Goal: Task Accomplishment & Management: Manage account settings

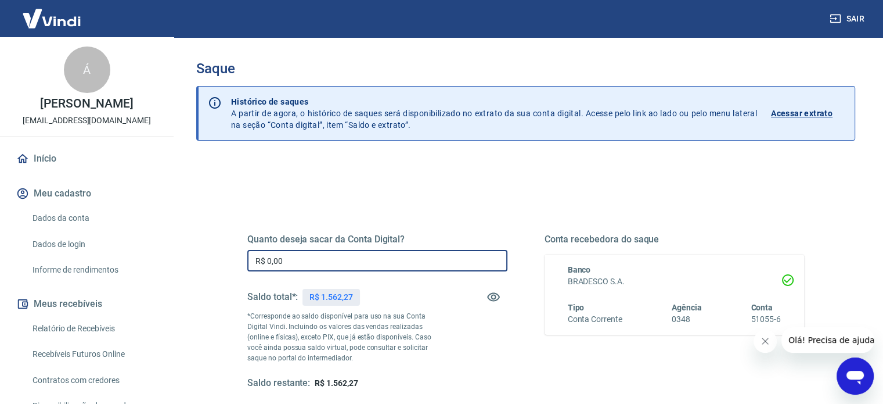
click at [314, 263] on input "R$ 0,00" at bounding box center [377, 260] width 260 height 21
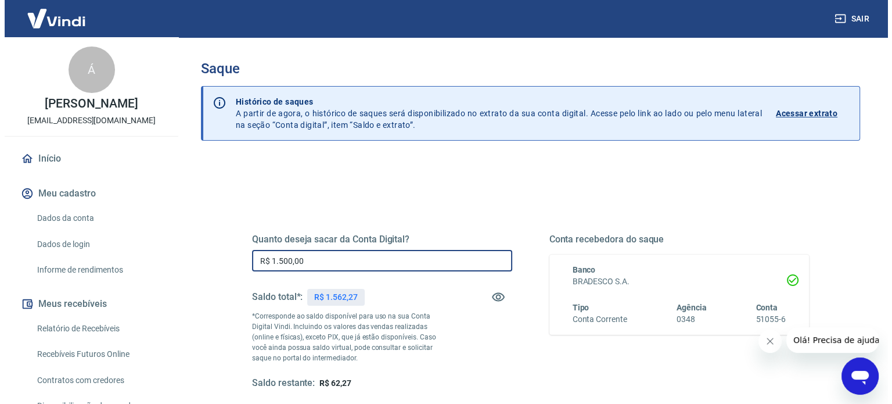
scroll to position [96, 0]
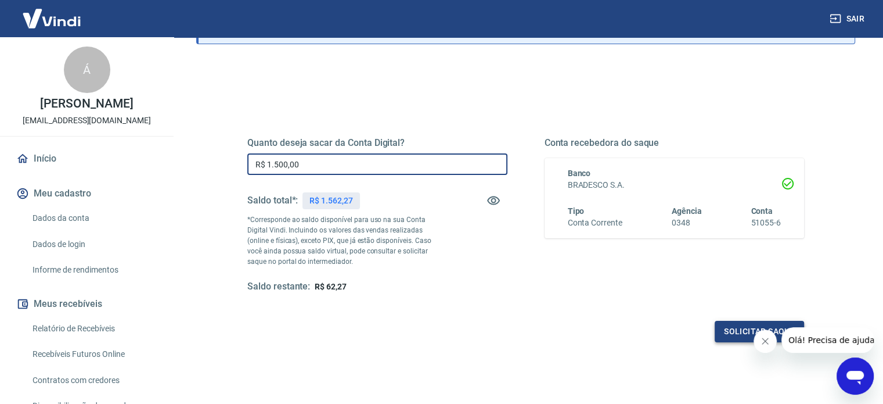
type input "R$ 1.500,00"
click at [732, 328] on button "Solicitar saque" at bounding box center [759, 330] width 89 height 21
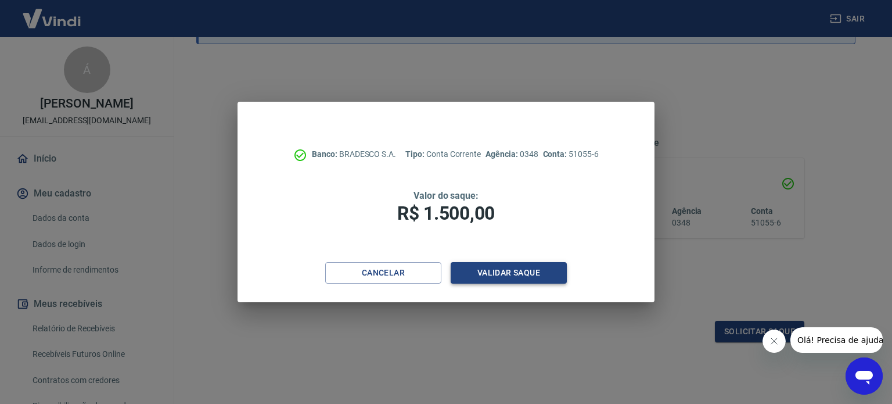
click at [496, 272] on button "Validar saque" at bounding box center [509, 272] width 116 height 21
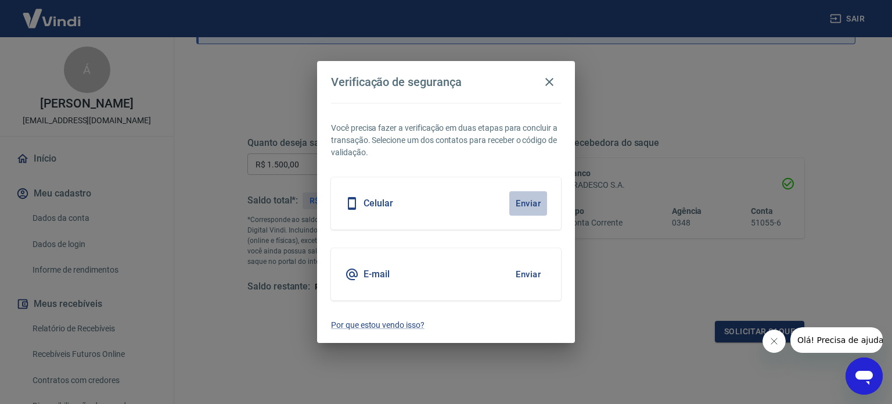
click at [534, 201] on button "Enviar" at bounding box center [528, 203] width 38 height 24
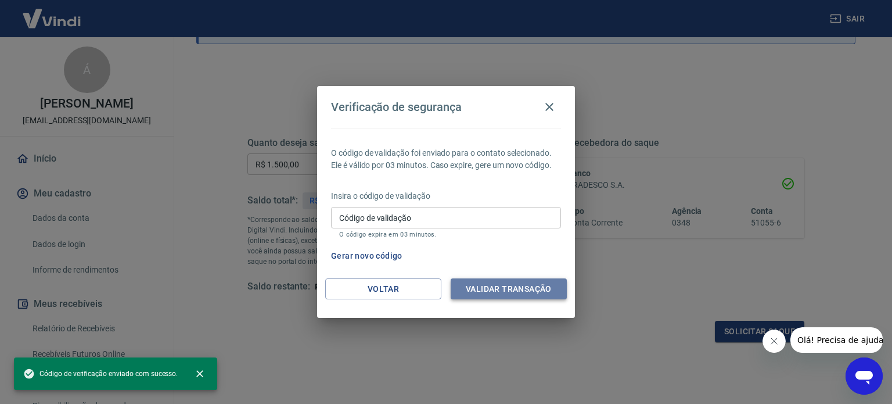
click at [520, 287] on button "Validar transação" at bounding box center [509, 288] width 116 height 21
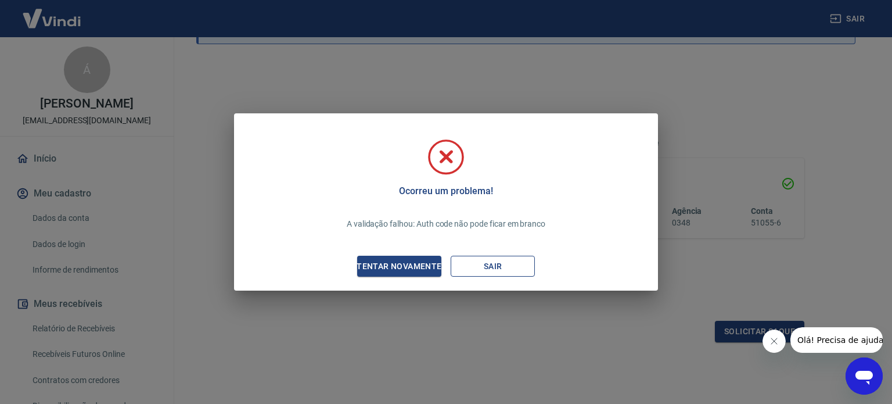
click at [488, 269] on button "Sair" at bounding box center [493, 265] width 84 height 21
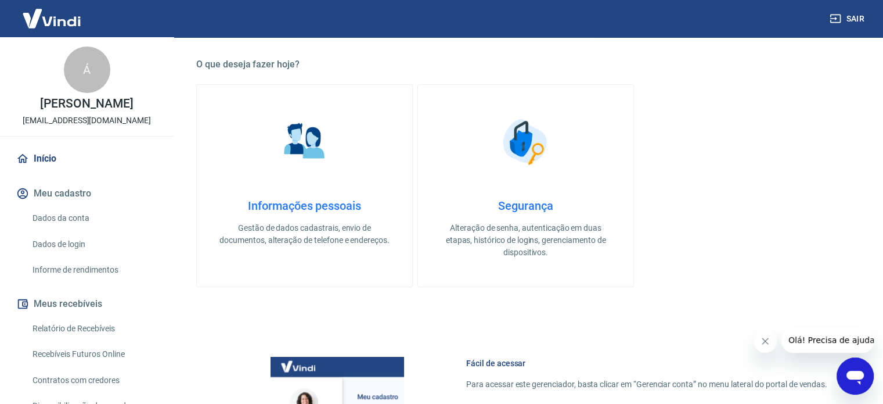
scroll to position [387, 0]
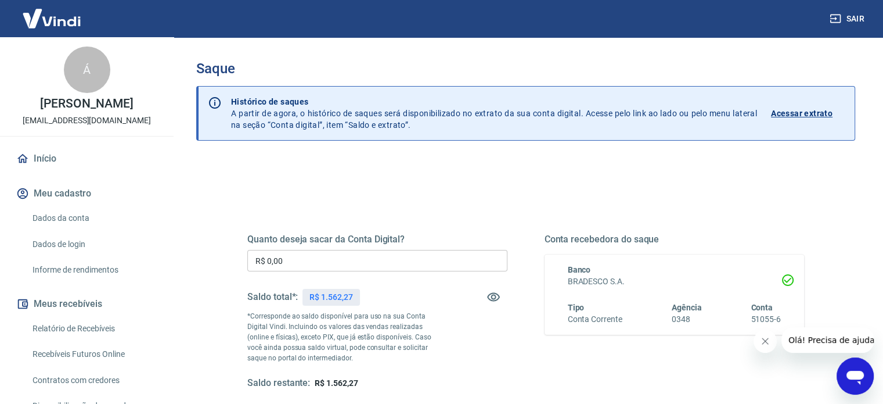
click at [305, 255] on input "R$ 0,00" at bounding box center [377, 260] width 260 height 21
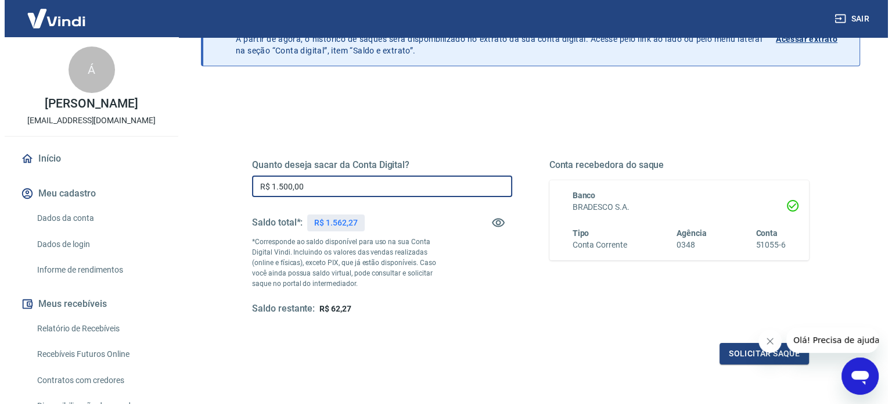
scroll to position [96, 0]
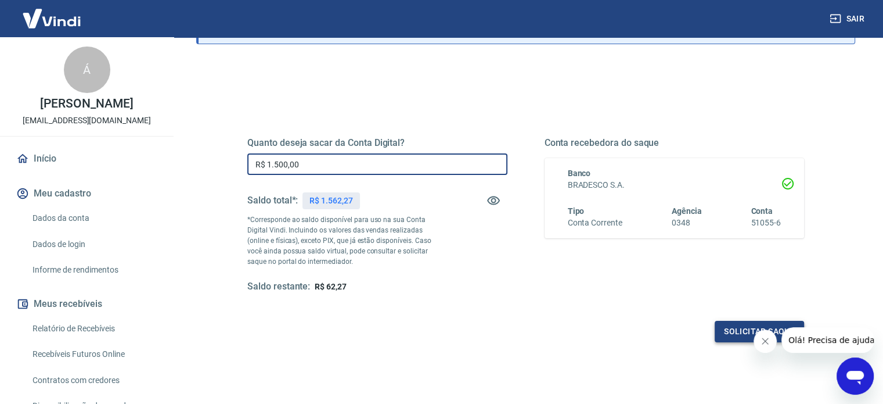
type input "R$ 1.500,00"
click at [732, 327] on button "Solicitar saque" at bounding box center [759, 330] width 89 height 21
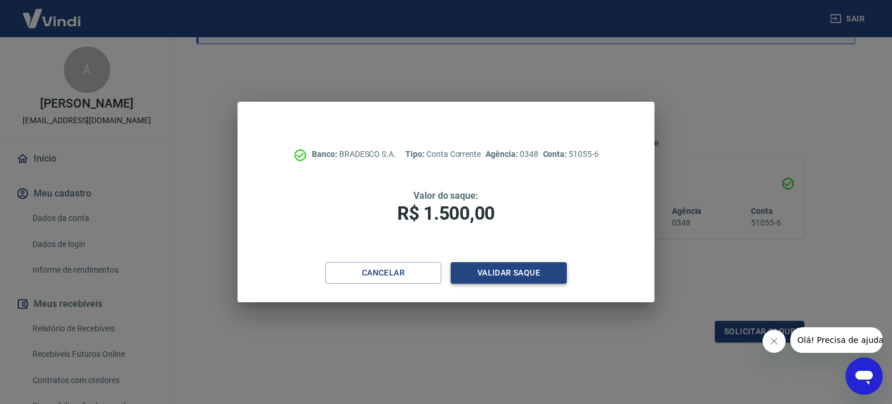
click at [514, 266] on button "Validar saque" at bounding box center [509, 272] width 116 height 21
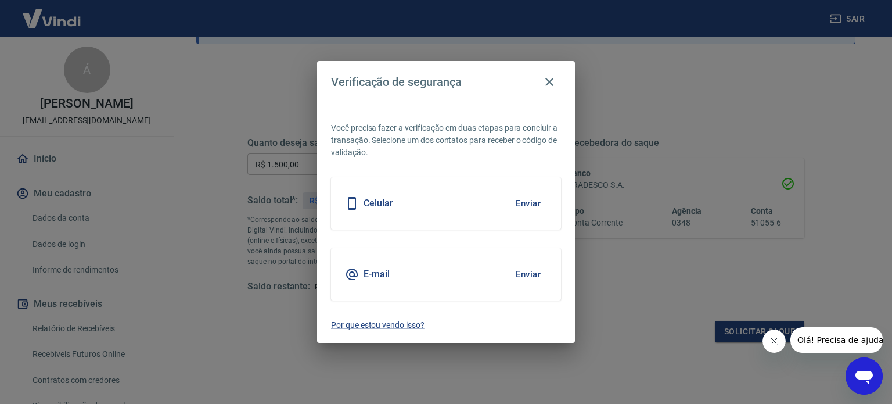
click at [525, 268] on button "Enviar" at bounding box center [528, 274] width 38 height 24
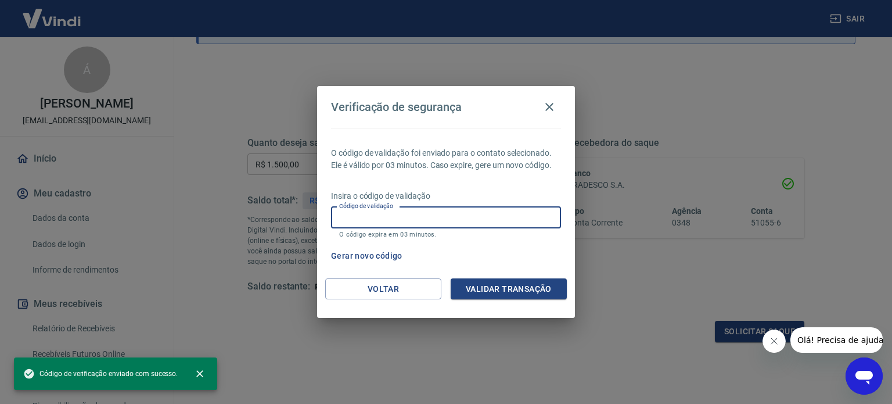
click at [469, 221] on input "Código de validação" at bounding box center [446, 217] width 230 height 21
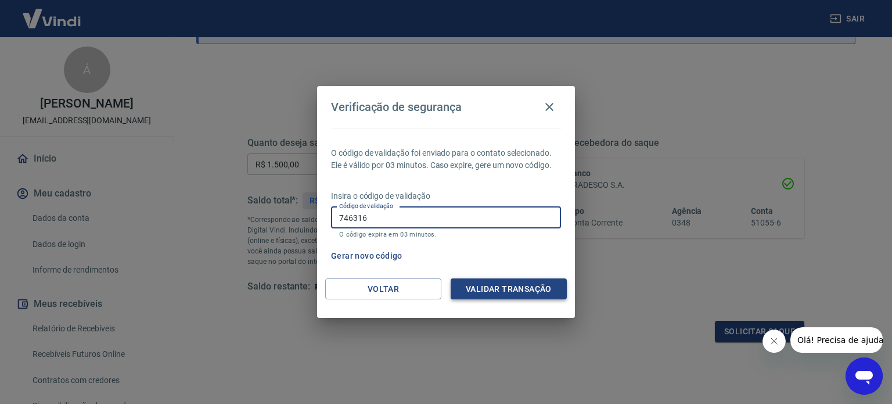
type input "746316"
click at [492, 287] on button "Validar transação" at bounding box center [509, 288] width 116 height 21
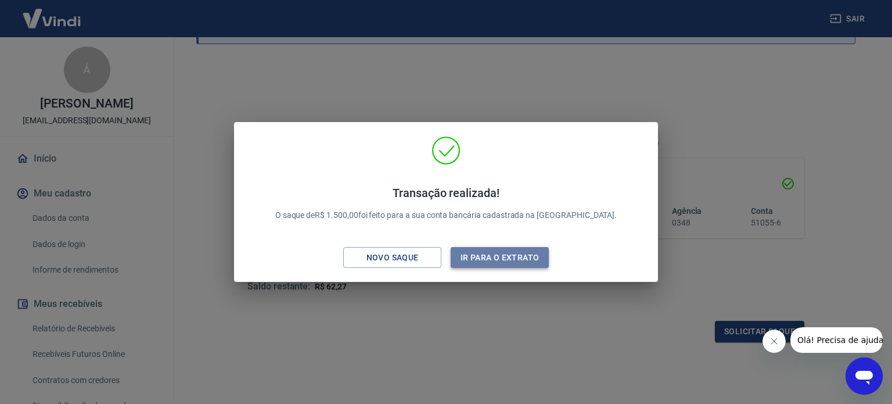
click at [492, 260] on button "Ir para o extrato" at bounding box center [500, 257] width 98 height 21
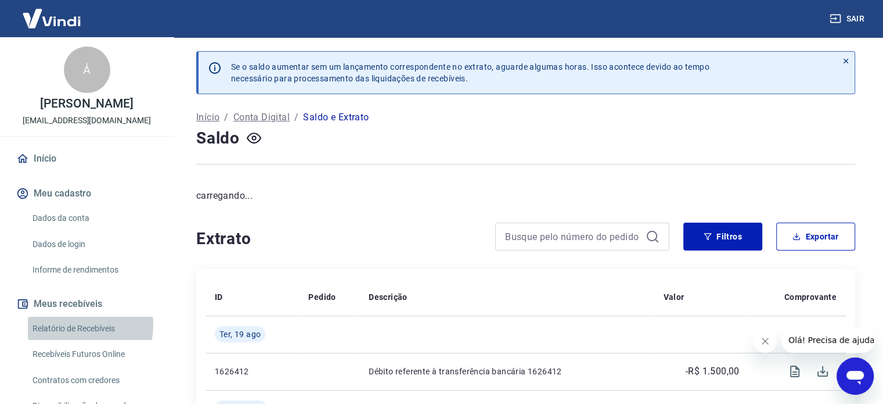
click at [80, 337] on link "Relatório de Recebíveis" at bounding box center [94, 328] width 132 height 24
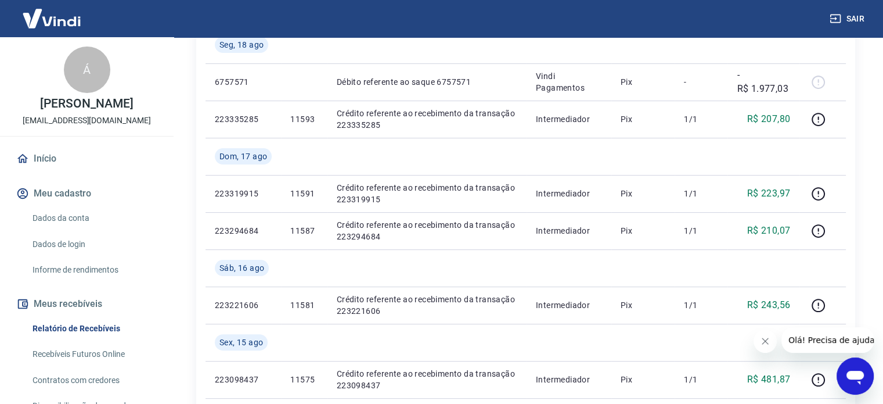
scroll to position [290, 0]
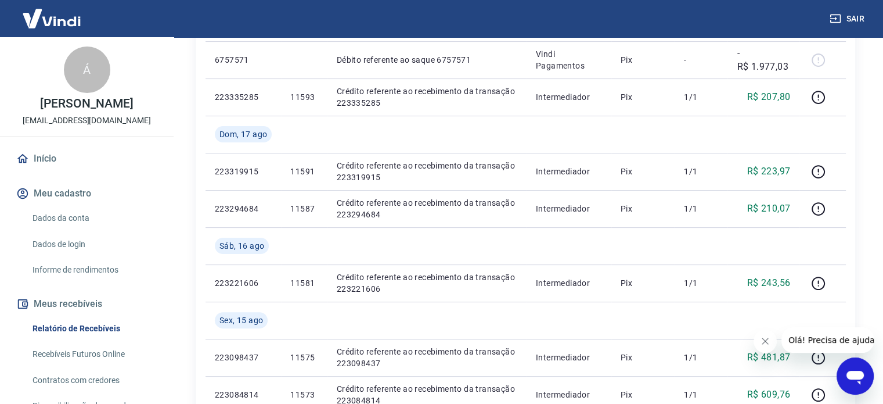
drag, startPoint x: 65, startPoint y: 166, endPoint x: 70, endPoint y: 162, distance: 6.2
click at [65, 166] on link "Início" at bounding box center [87, 159] width 146 height 26
